Goal: Navigation & Orientation: Find specific page/section

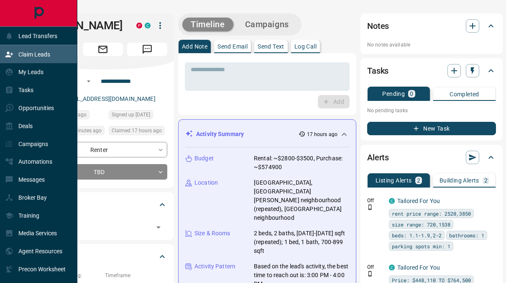
click at [12, 50] on icon at bounding box center [9, 54] width 8 height 8
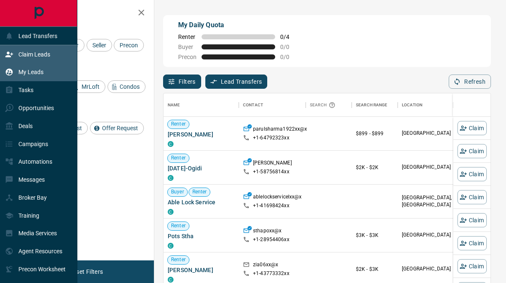
scroll to position [207, 321]
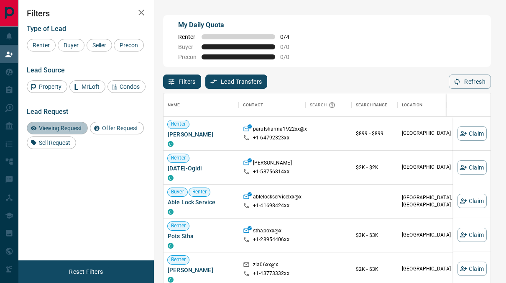
click at [66, 134] on div "Viewing Request" at bounding box center [57, 128] width 61 height 13
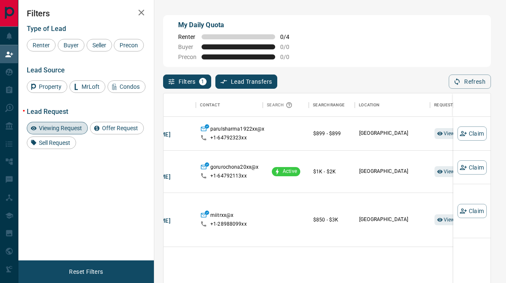
scroll to position [0, 43]
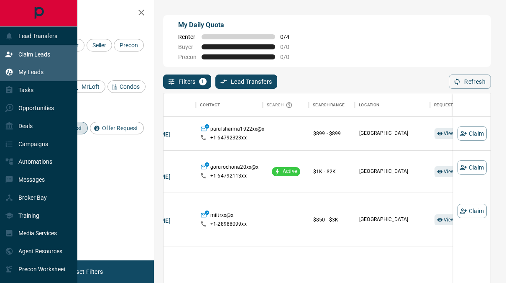
click at [31, 78] on div "My Leads" at bounding box center [24, 72] width 38 height 14
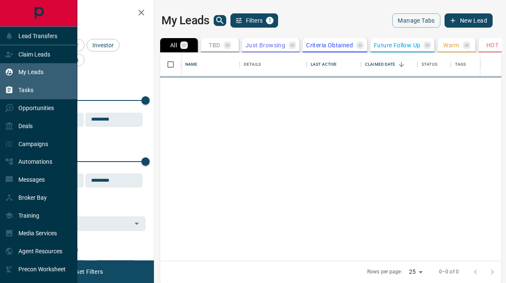
click at [36, 87] on div "Tasks" at bounding box center [38, 90] width 77 height 18
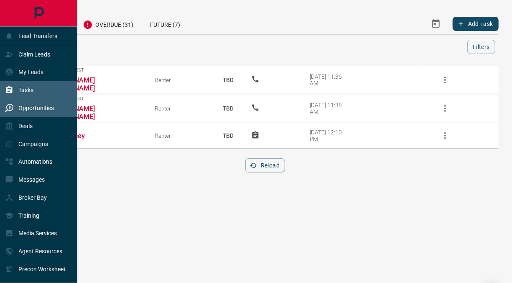
click at [36, 109] on p "Opportunities" at bounding box center [36, 108] width 36 height 7
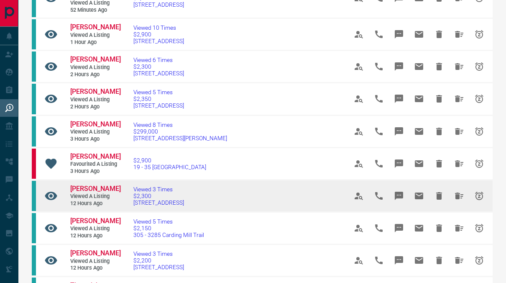
scroll to position [240, 0]
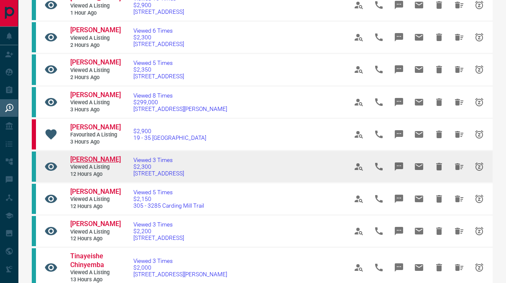
click at [97, 155] on span "[PERSON_NAME]" at bounding box center [95, 159] width 51 height 8
